Goal: Task Accomplishment & Management: Complete application form

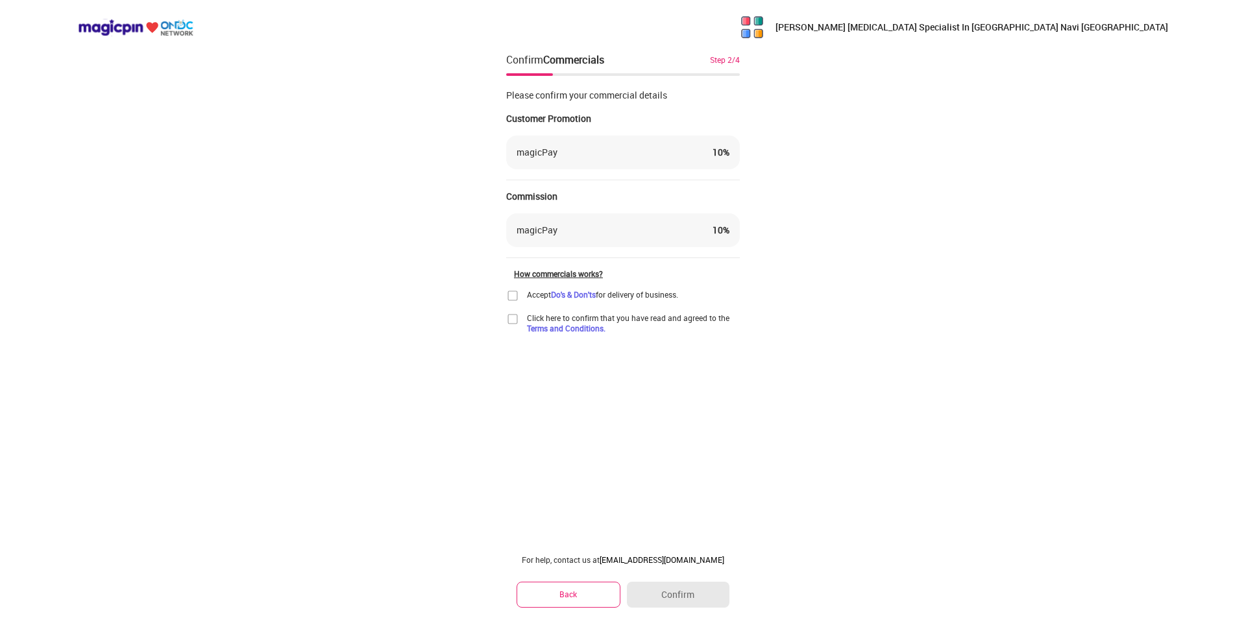
click at [544, 152] on div "magicPay" at bounding box center [536, 152] width 41 height 13
click at [511, 293] on img at bounding box center [512, 295] width 13 height 13
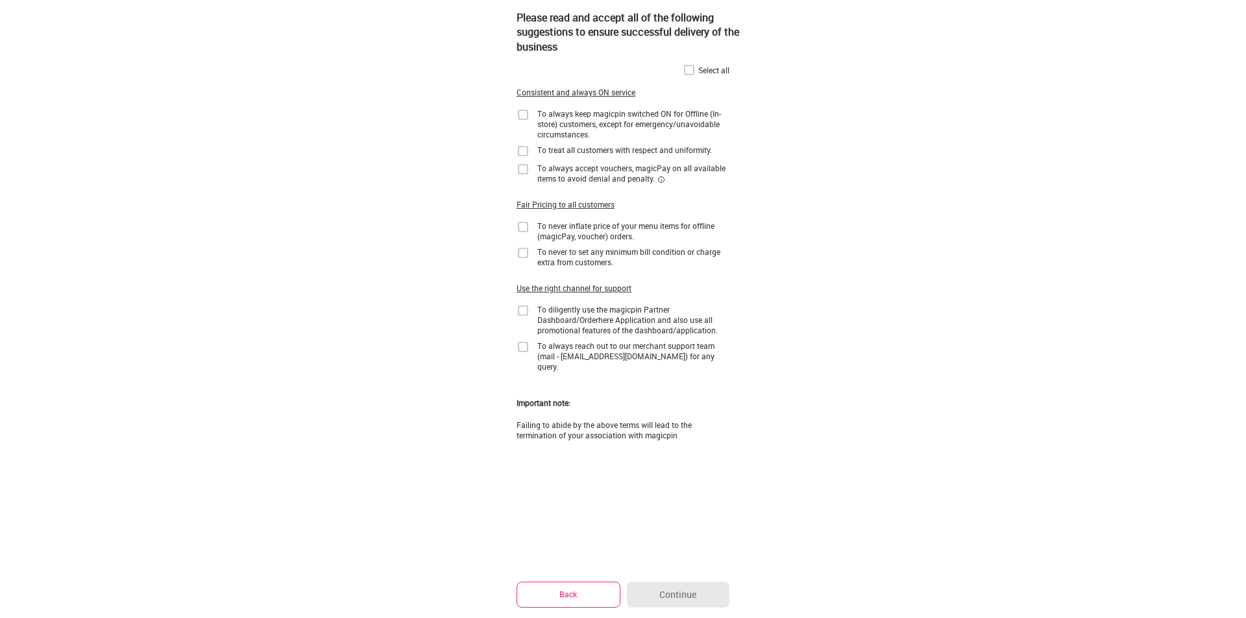
click at [561, 587] on button "Back" at bounding box center [568, 594] width 104 height 25
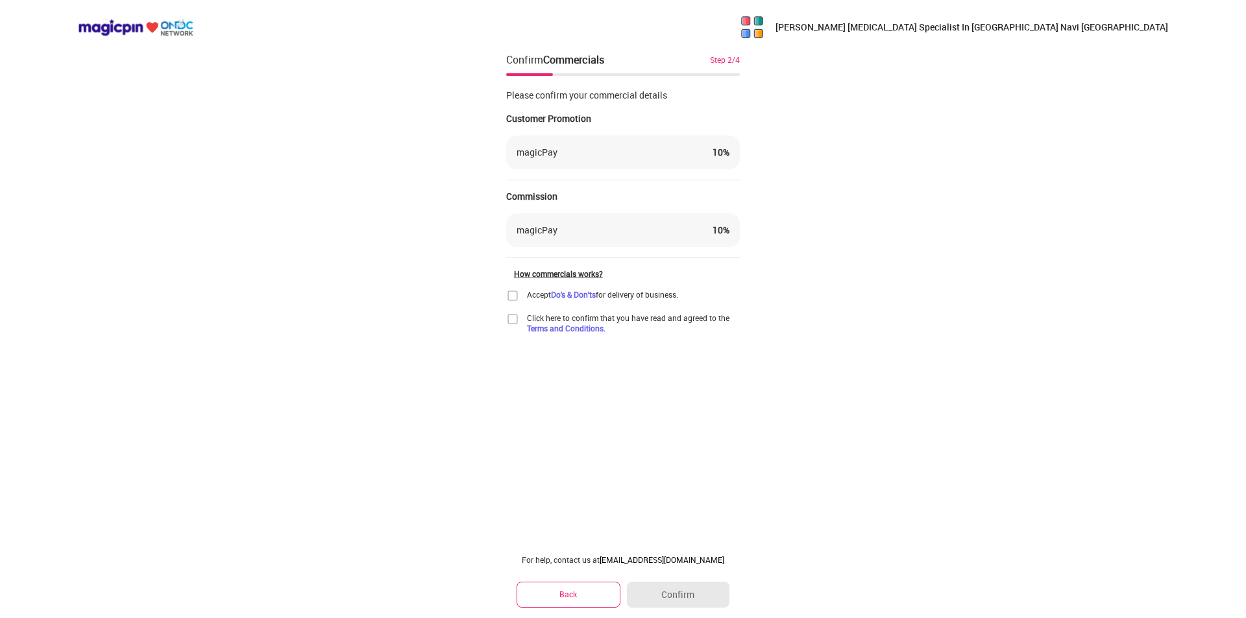
click at [511, 295] on img at bounding box center [512, 295] width 13 height 13
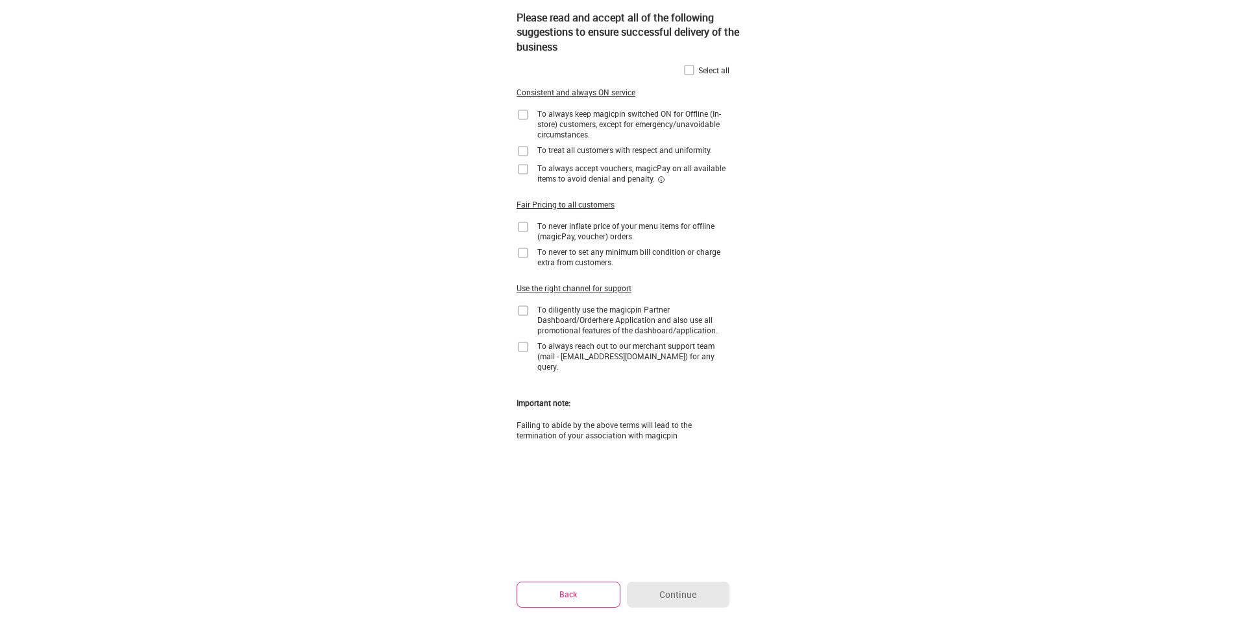
click at [555, 595] on button "Back" at bounding box center [568, 594] width 104 height 25
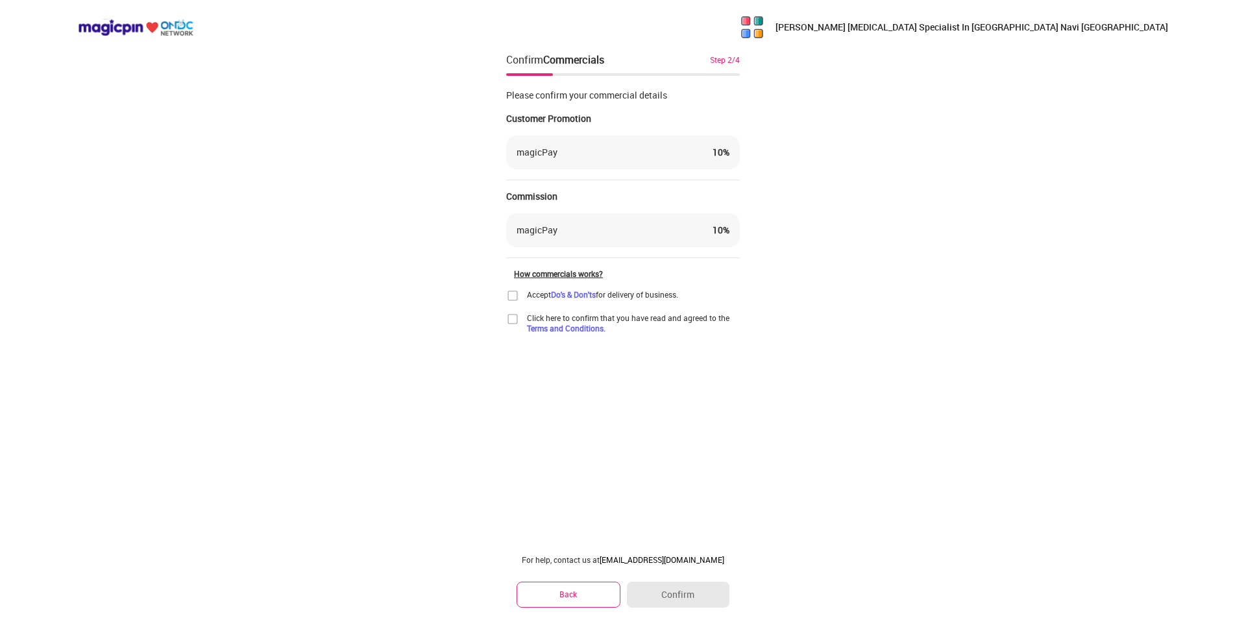
click at [511, 320] on img at bounding box center [512, 319] width 13 height 13
click at [511, 297] on img at bounding box center [512, 295] width 13 height 13
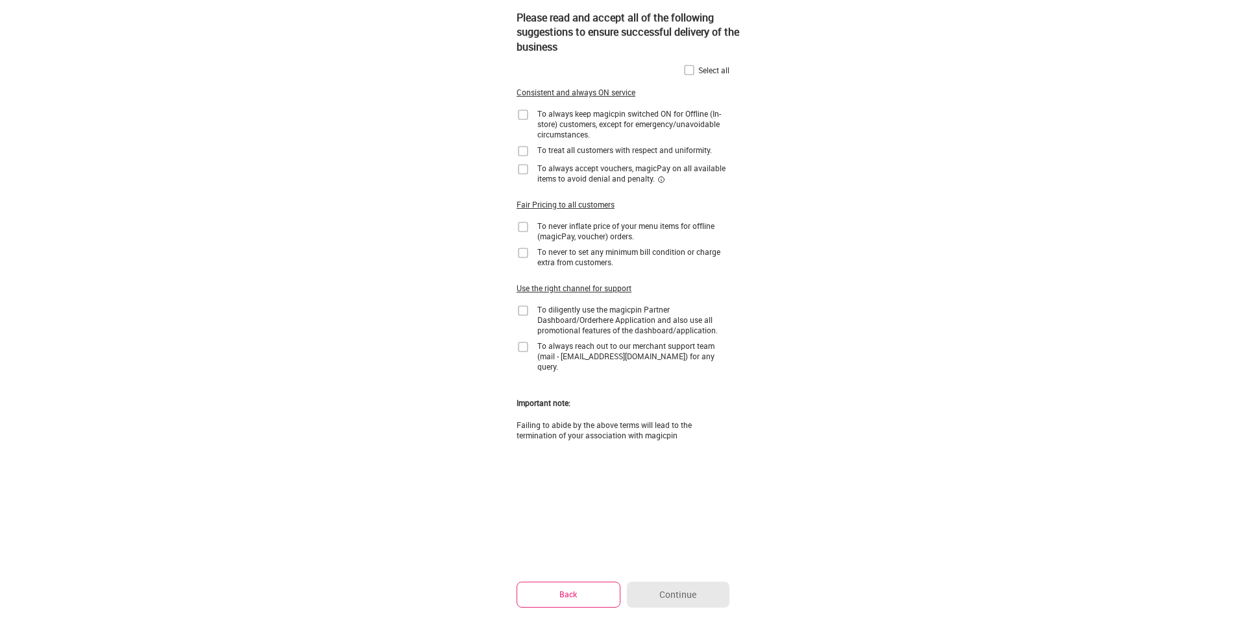
click at [692, 67] on img at bounding box center [689, 70] width 13 height 13
click at [660, 590] on button "Continue" at bounding box center [678, 595] width 103 height 26
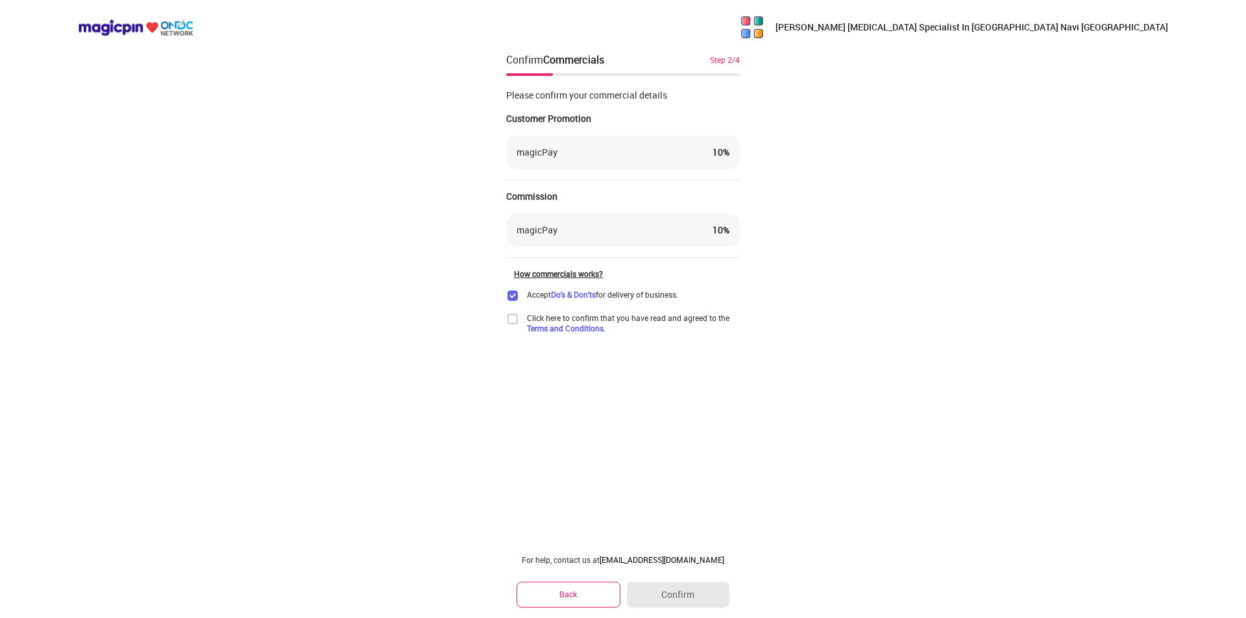
click at [511, 308] on div "Accept Do's & Don'ts for delivery of business. Click here to confirm that you h…" at bounding box center [623, 311] width 234 height 44
click at [515, 329] on div "Click here to confirm that you have read and agreed to the Terms and Conditions." at bounding box center [623, 323] width 234 height 21
click at [515, 322] on img at bounding box center [512, 319] width 13 height 13
click at [673, 594] on button "Confirm" at bounding box center [678, 595] width 103 height 26
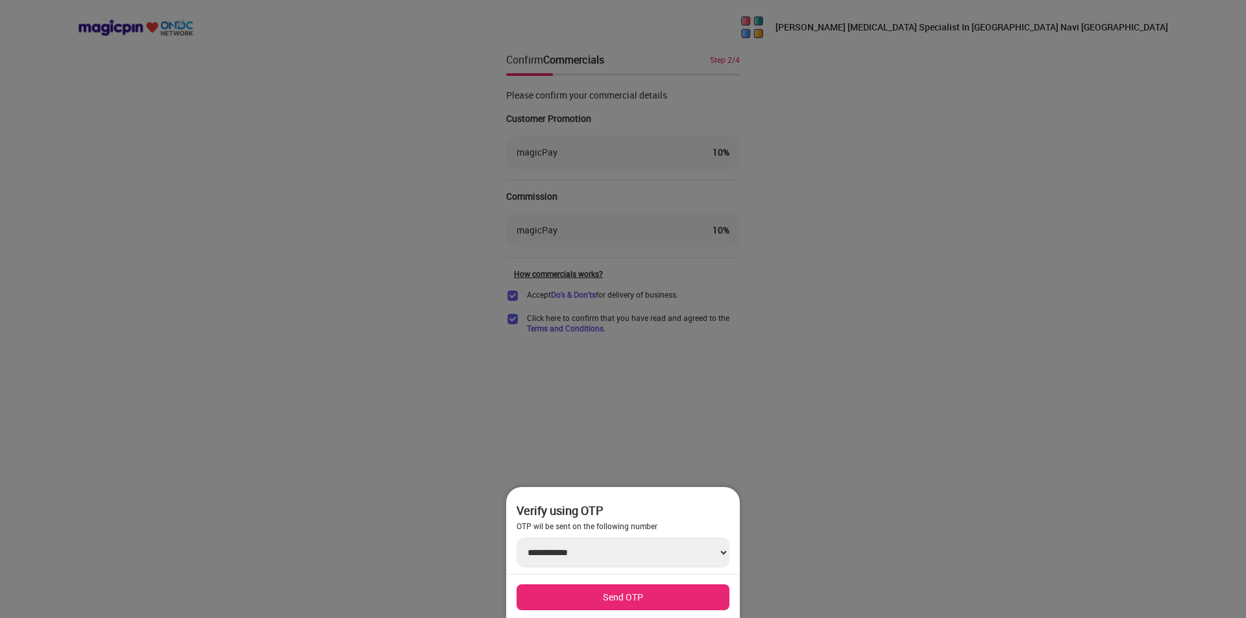
click at [714, 418] on div at bounding box center [623, 309] width 1246 height 618
